Goal: Check status: Check status

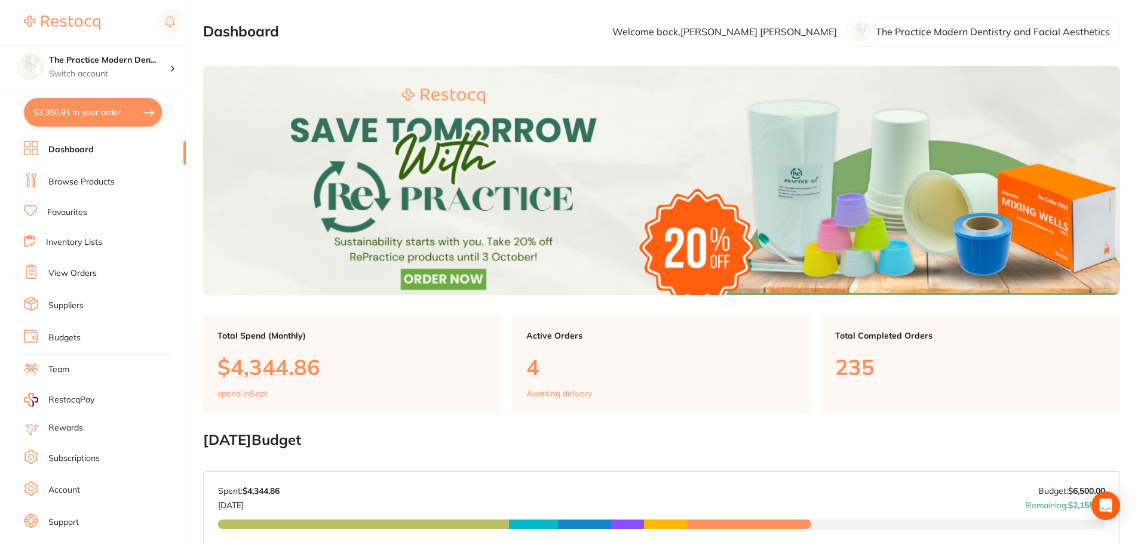
click at [81, 271] on link "View Orders" at bounding box center [72, 274] width 48 height 12
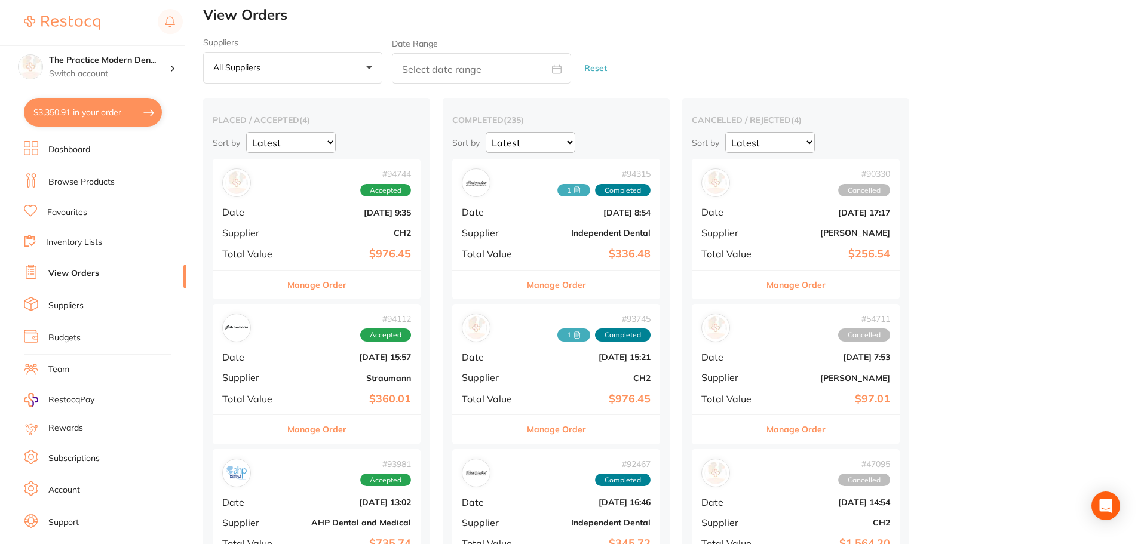
scroll to position [120, 0]
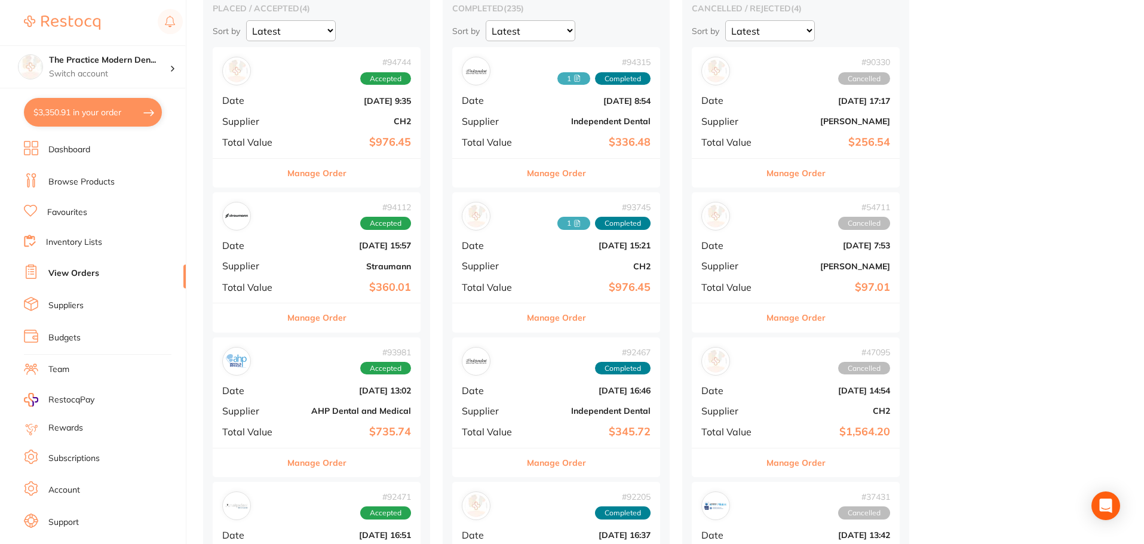
click at [354, 133] on div "# 94744 Accepted Date [DATE] 9:35 Supplier CH2 Total Value $976.45" at bounding box center [317, 102] width 208 height 111
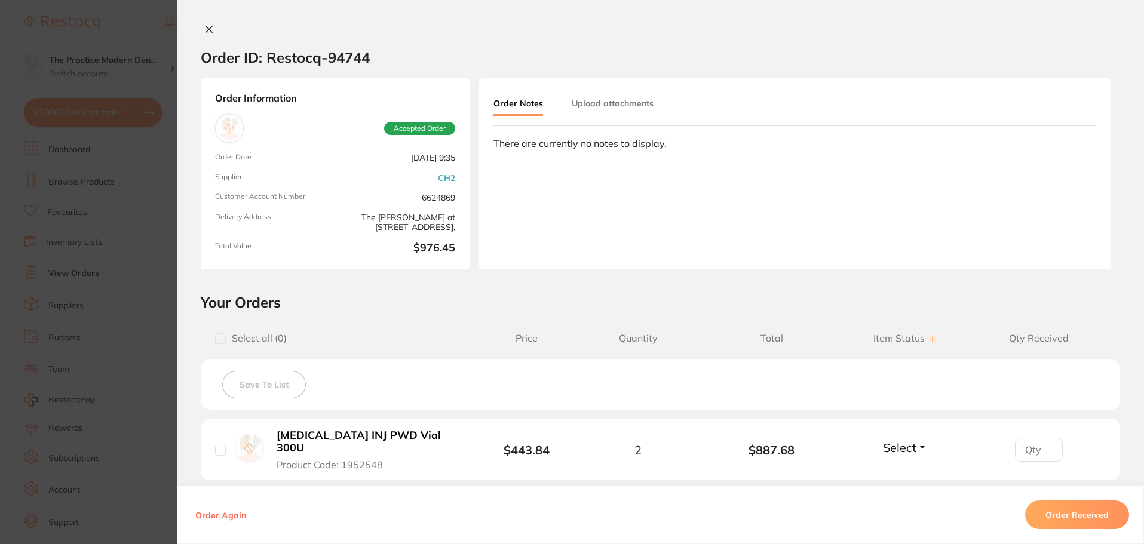
click at [493, 45] on section "Order ID: Restocq- 94744" at bounding box center [660, 57] width 967 height 42
click at [578, 102] on button "Upload attachments" at bounding box center [613, 104] width 82 height 22
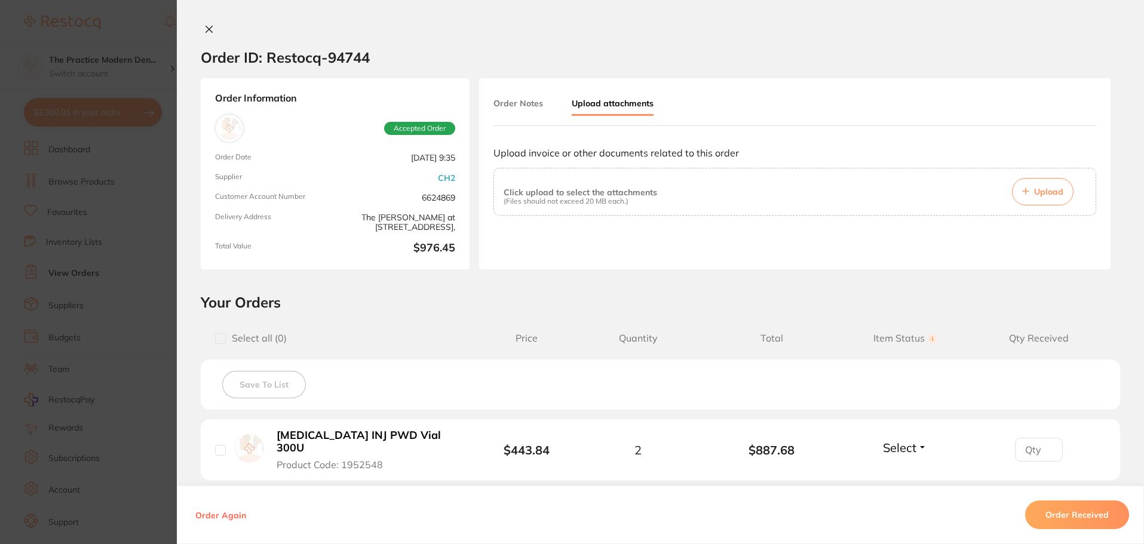
click at [1035, 191] on span "Upload" at bounding box center [1048, 191] width 29 height 11
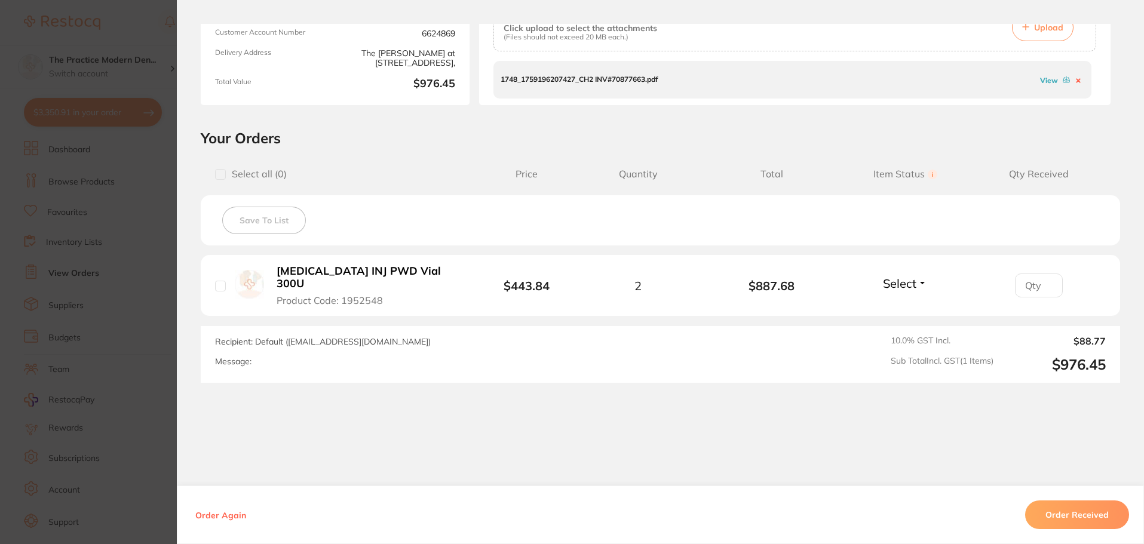
scroll to position [170, 0]
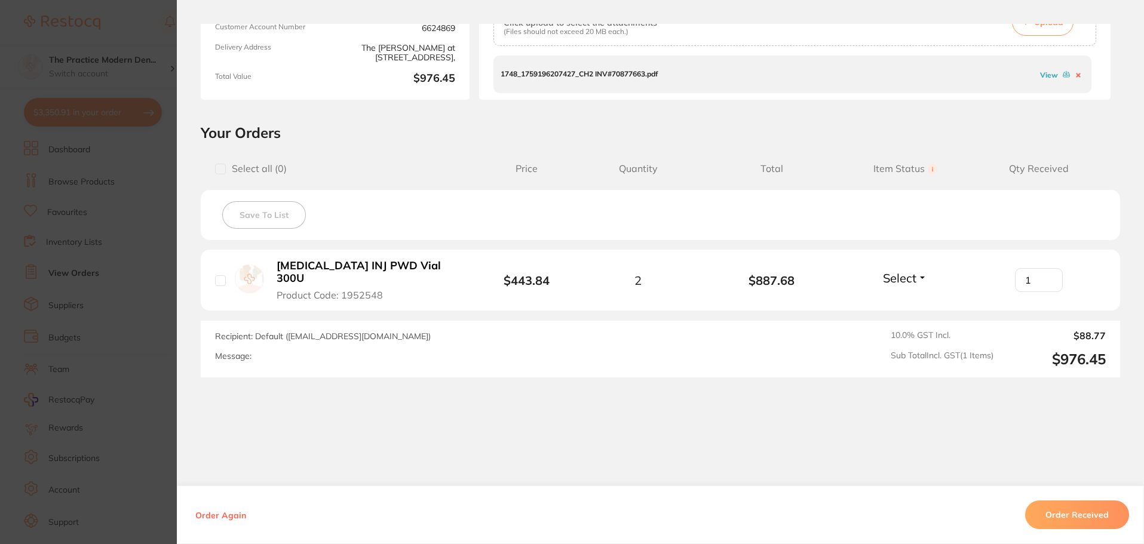
click at [1046, 269] on input "1" at bounding box center [1039, 280] width 48 height 24
type input "2"
click at [1046, 269] on input "2" at bounding box center [1039, 280] width 48 height 24
click at [911, 275] on span "Select" at bounding box center [899, 278] width 33 height 15
click at [900, 301] on span "Received" at bounding box center [905, 303] width 30 height 9
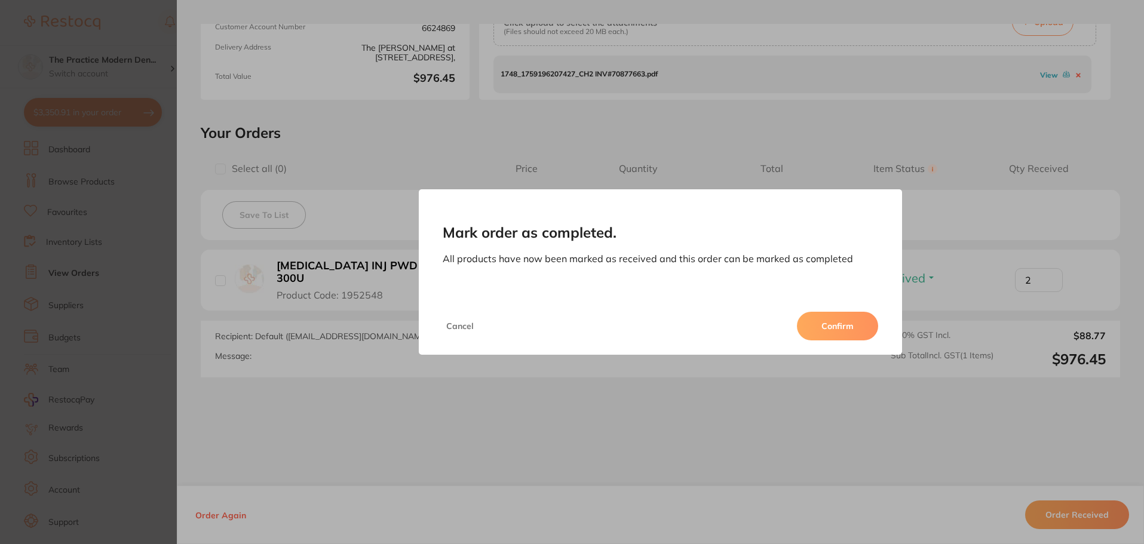
click at [831, 317] on button "Confirm" at bounding box center [837, 326] width 81 height 29
